Goal: Task Accomplishment & Management: Use online tool/utility

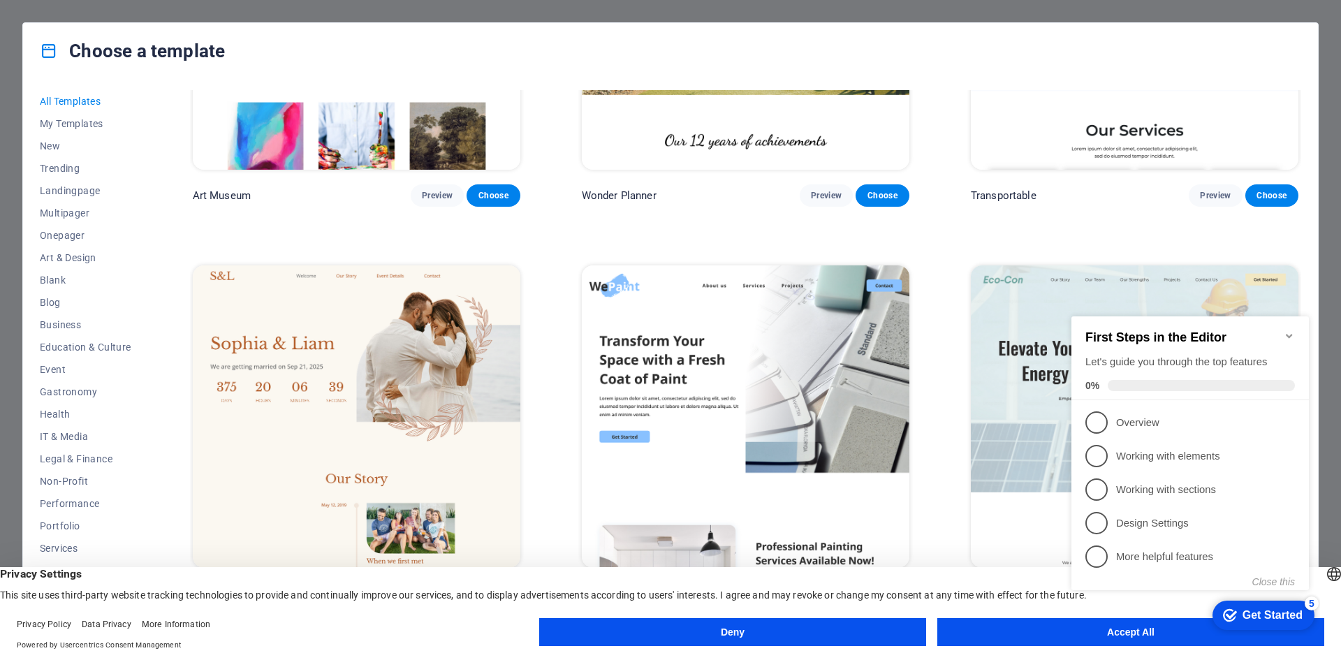
scroll to position [629, 0]
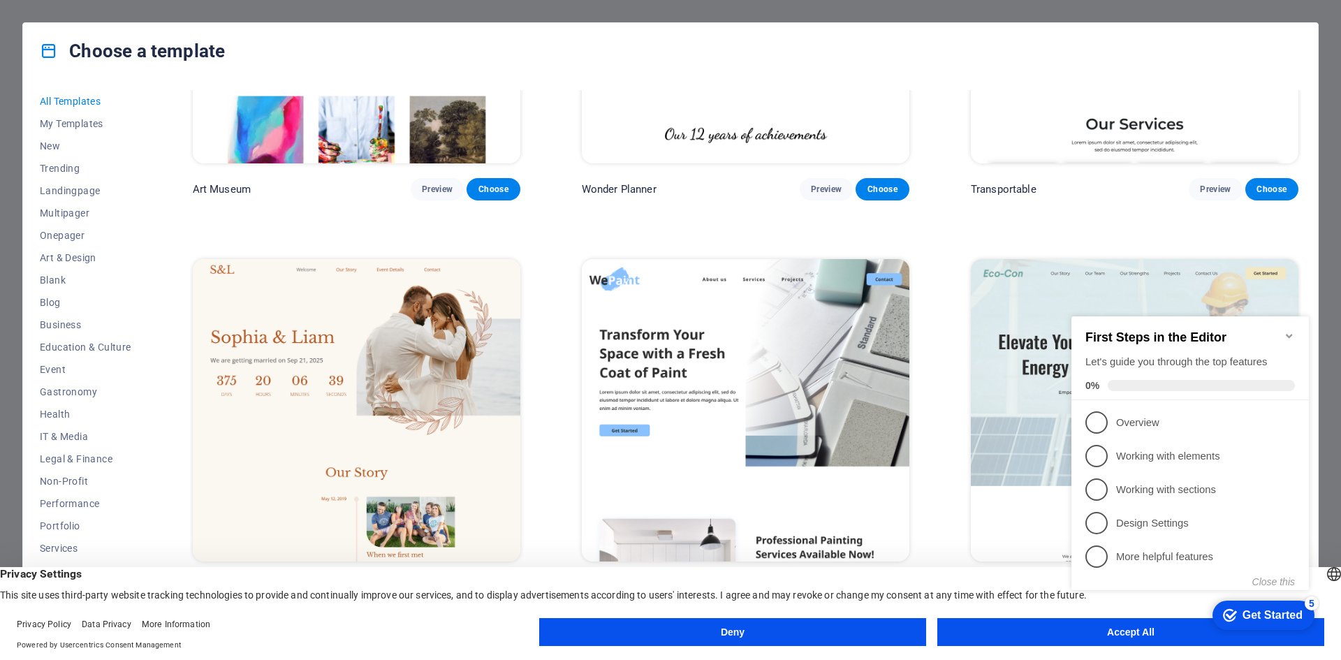
click at [1286, 331] on icon "Minimize checklist" at bounding box center [1289, 335] width 11 height 11
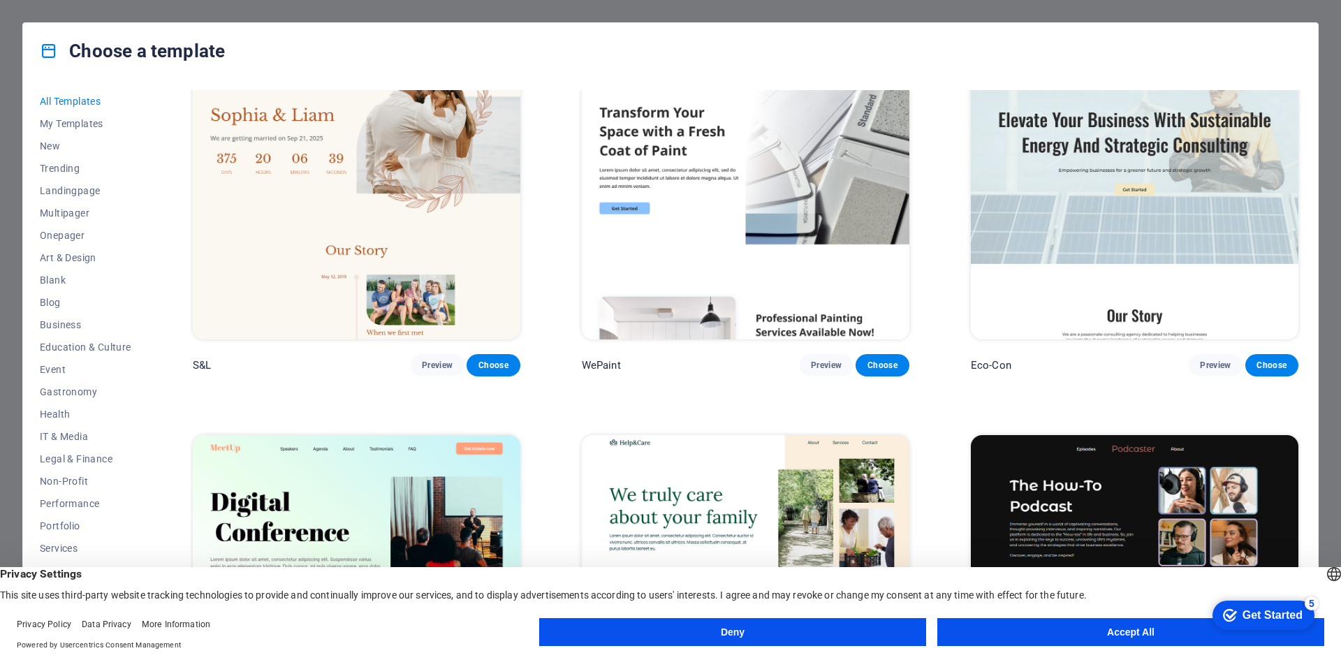
scroll to position [1048, 0]
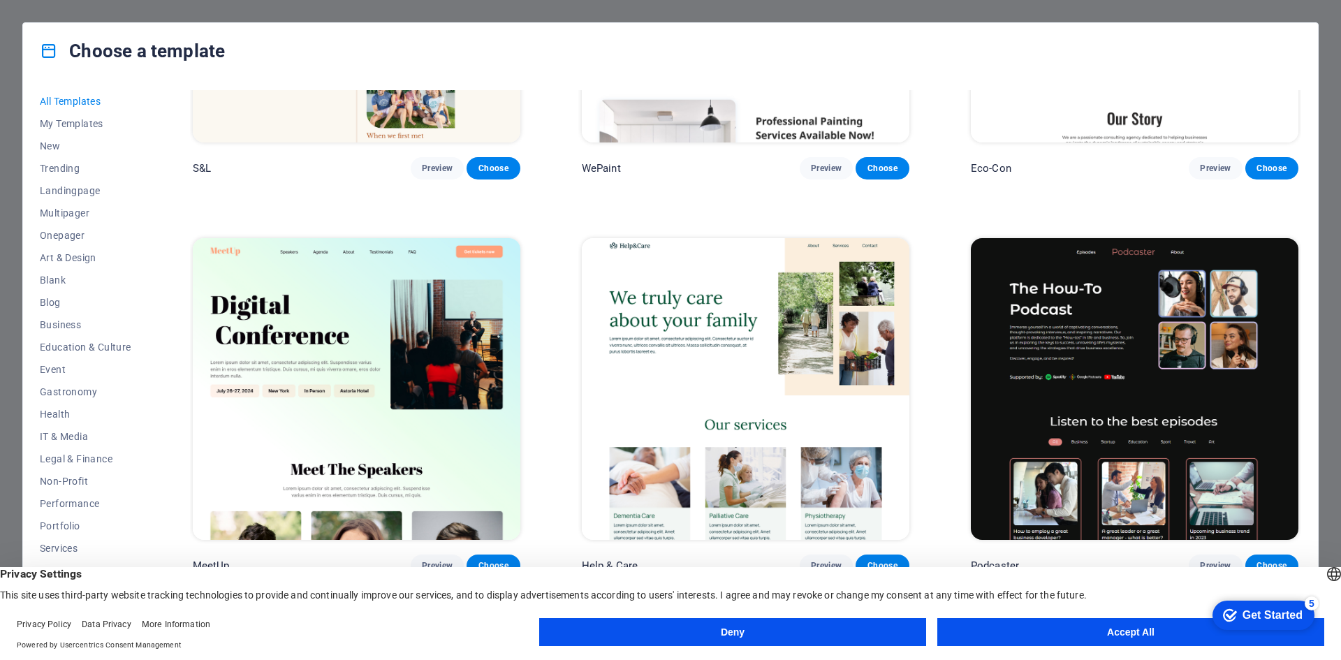
click at [1129, 320] on img at bounding box center [1135, 389] width 328 height 302
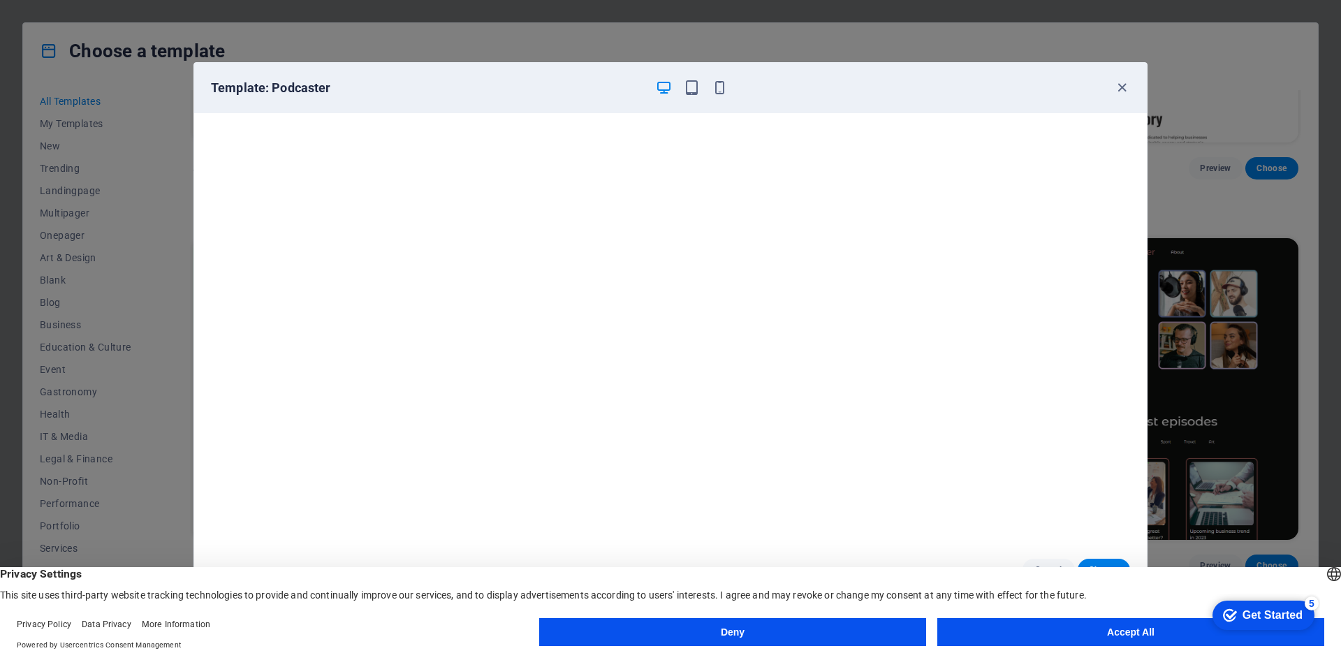
click at [1111, 95] on div "Template: Podcaster" at bounding box center [662, 88] width 902 height 17
click at [1123, 87] on icon "button" at bounding box center [1122, 88] width 16 height 16
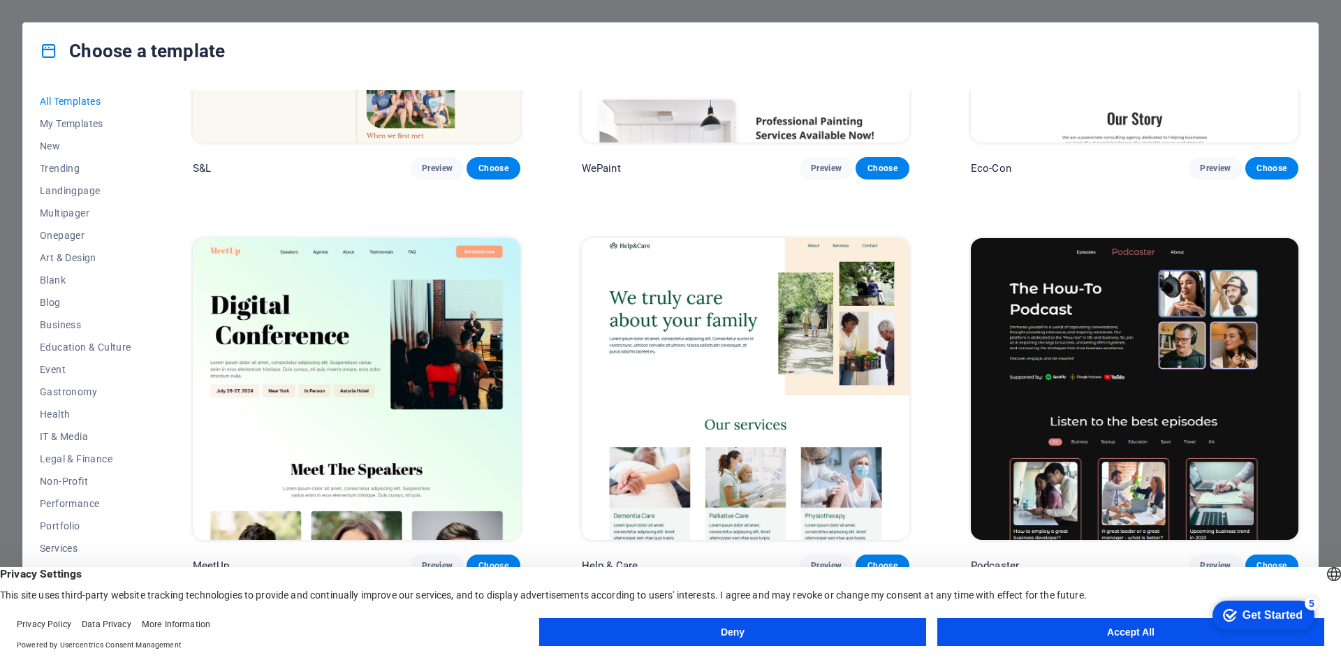
click at [1284, 15] on div "Choose a template All Templates My Templates New Trending Landingpage Multipage…" at bounding box center [670, 330] width 1341 height 660
click at [1053, 646] on div "Deny Accept All" at bounding box center [931, 635] width 785 height 34
click at [1054, 631] on button "Accept All" at bounding box center [1130, 632] width 387 height 28
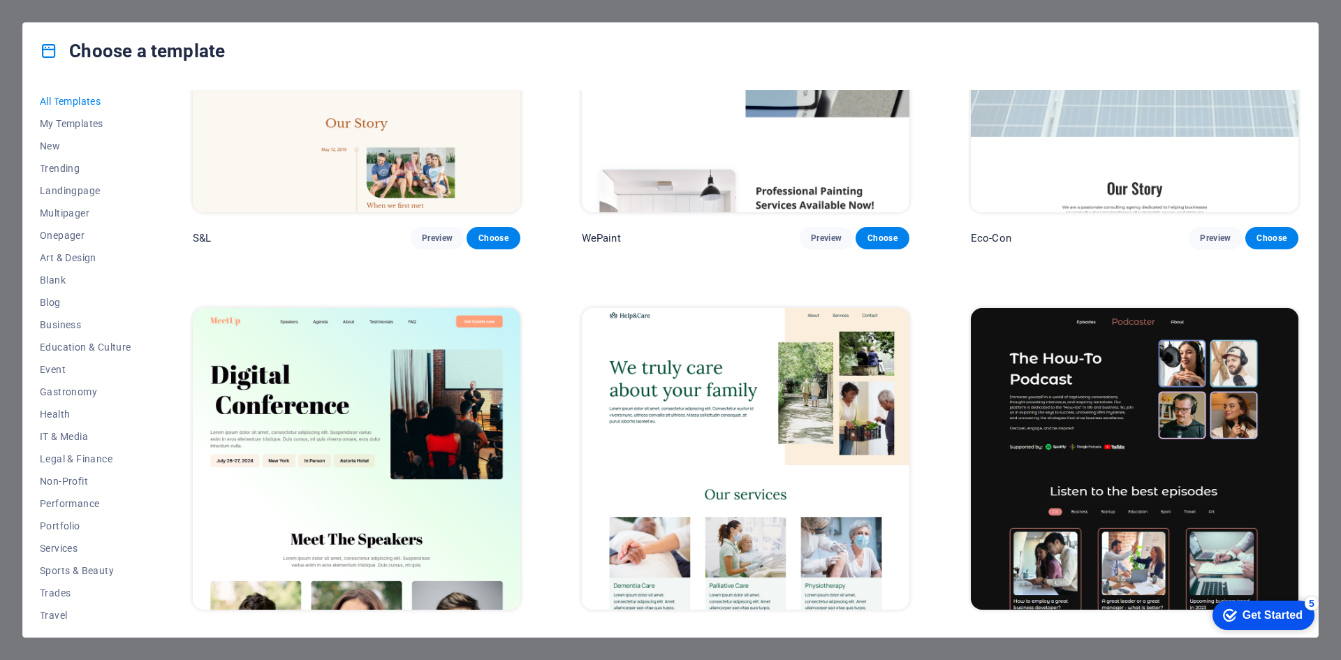
scroll to position [629, 0]
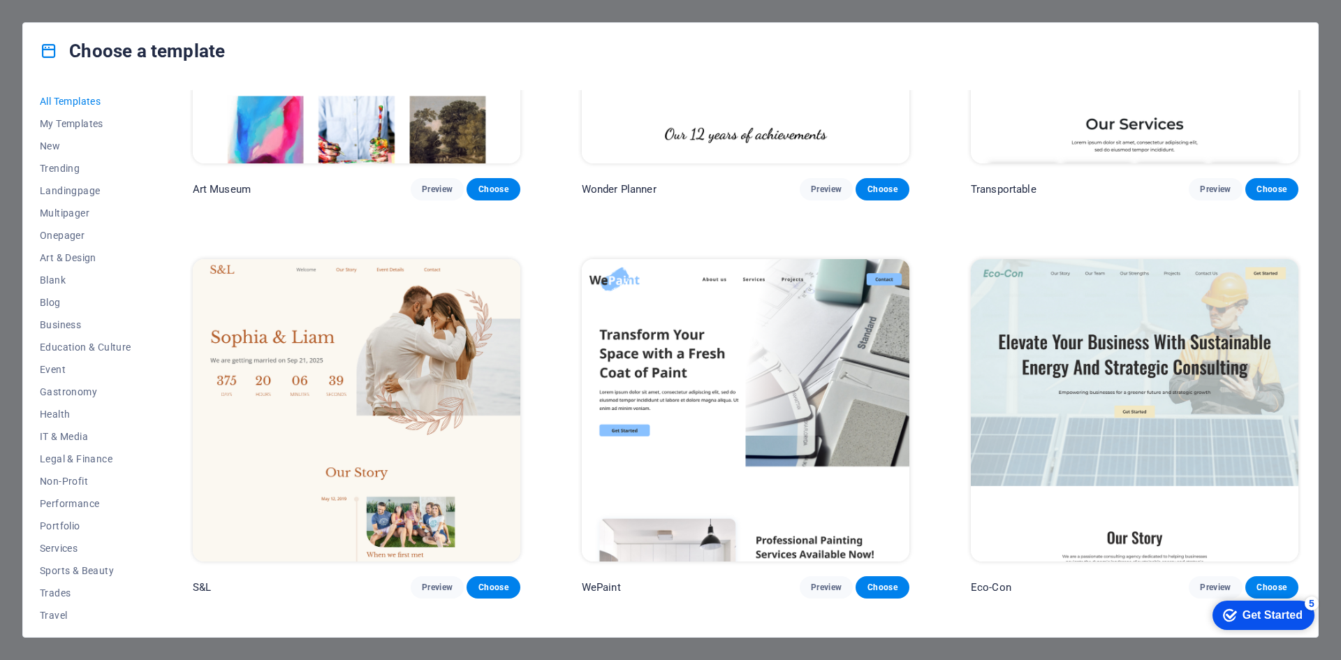
click at [1331, 271] on div "Choose a template All Templates My Templates New Trending Landingpage Multipage…" at bounding box center [670, 330] width 1341 height 660
